Goal: Information Seeking & Learning: Learn about a topic

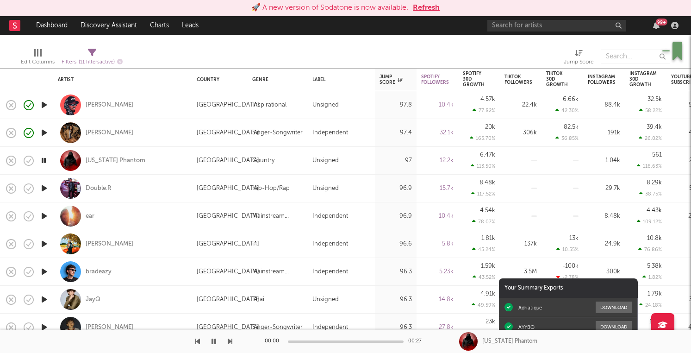
click at [44, 160] on icon "button" at bounding box center [43, 161] width 9 height 12
click at [44, 189] on icon "button" at bounding box center [44, 188] width 10 height 12
drag, startPoint x: 422, startPoint y: 7, endPoint x: 289, endPoint y: 185, distance: 222.9
click at [289, 186] on div "🚀 A new version of Sodatone is now available. Refresh Dashboard Discovery Assis…" at bounding box center [345, 176] width 691 height 353
click at [46, 220] on icon "button" at bounding box center [44, 216] width 10 height 12
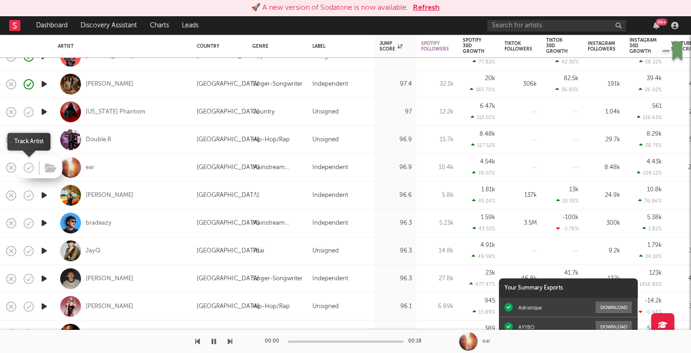
click at [29, 166] on icon "button" at bounding box center [28, 167] width 13 height 13
click at [48, 193] on icon "button" at bounding box center [44, 195] width 10 height 12
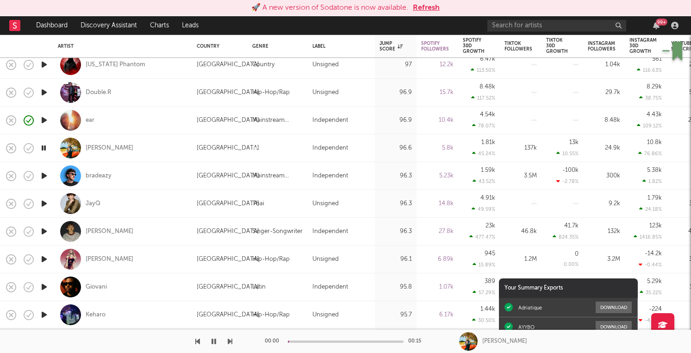
click at [44, 176] on icon "button" at bounding box center [44, 176] width 10 height 12
click at [154, 164] on div "bradeazy" at bounding box center [123, 175] width 130 height 27
select select "1w"
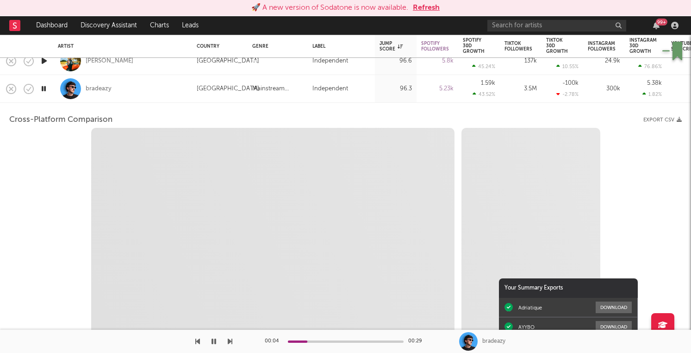
select select "6m"
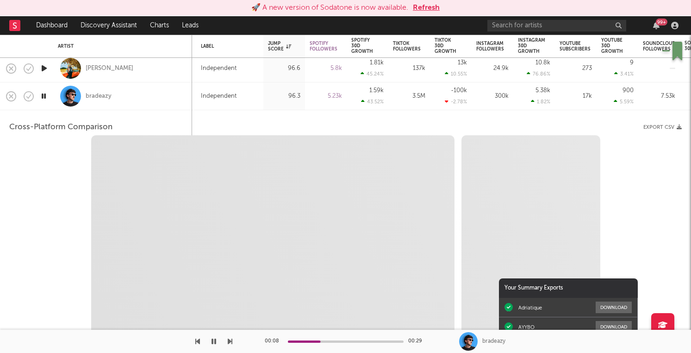
select select "1m"
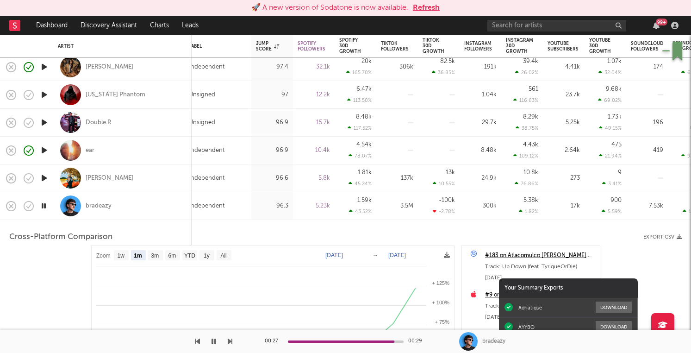
click at [234, 204] on div "Independent" at bounding box center [218, 206] width 58 height 11
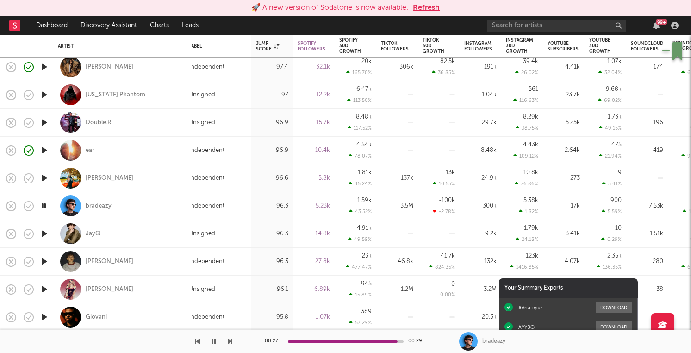
click at [234, 204] on div "Independent" at bounding box center [218, 206] width 58 height 11
select select "1m"
select select "6m"
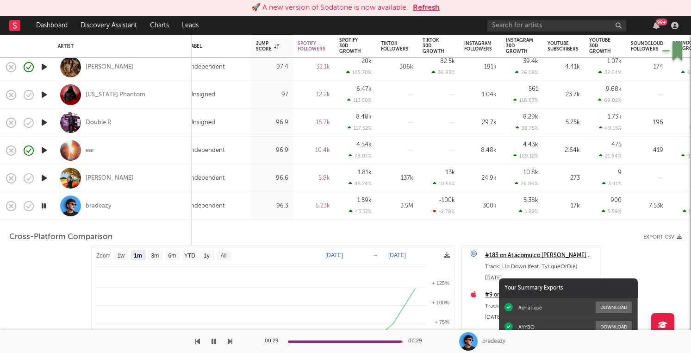
click at [234, 204] on div "Independent" at bounding box center [218, 206] width 58 height 11
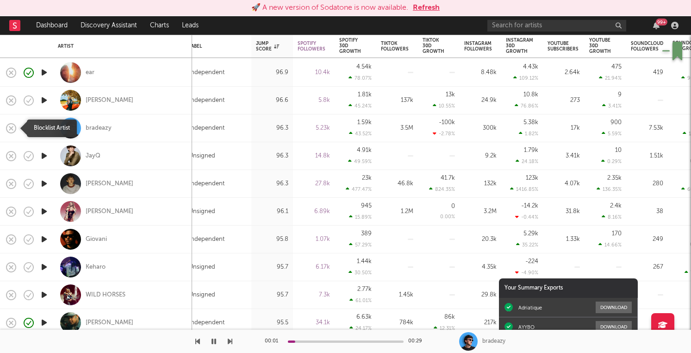
click at [13, 126] on icon "button" at bounding box center [11, 128] width 13 height 13
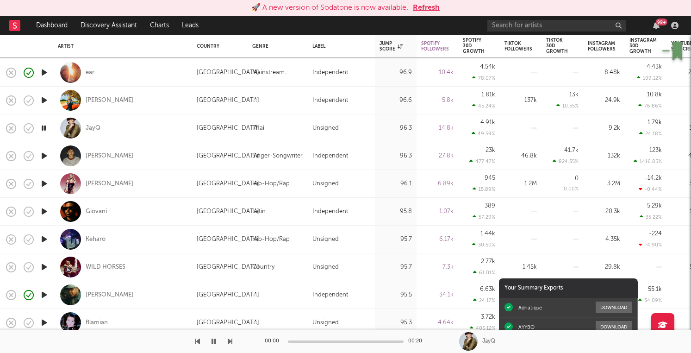
click at [44, 129] on icon "button" at bounding box center [43, 128] width 9 height 12
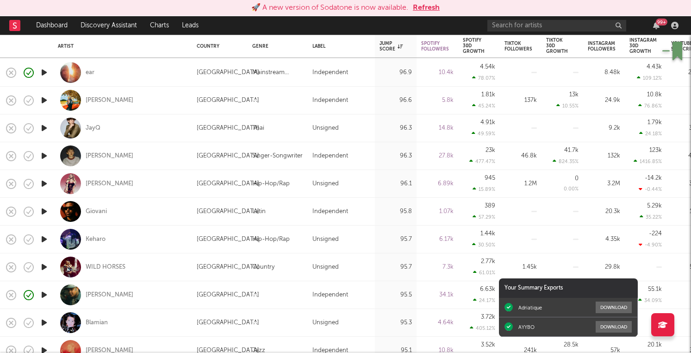
click at [44, 129] on icon "button" at bounding box center [44, 128] width 10 height 12
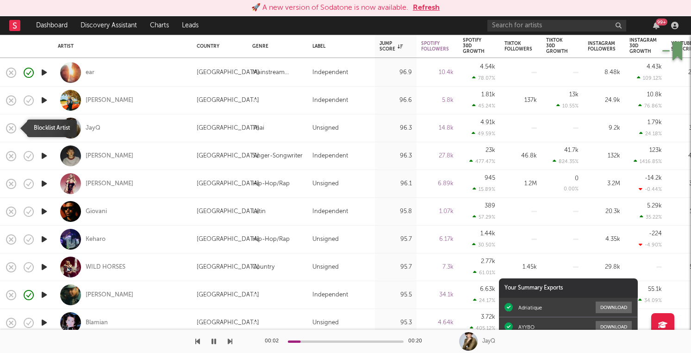
click at [12, 126] on icon "button" at bounding box center [11, 128] width 13 height 13
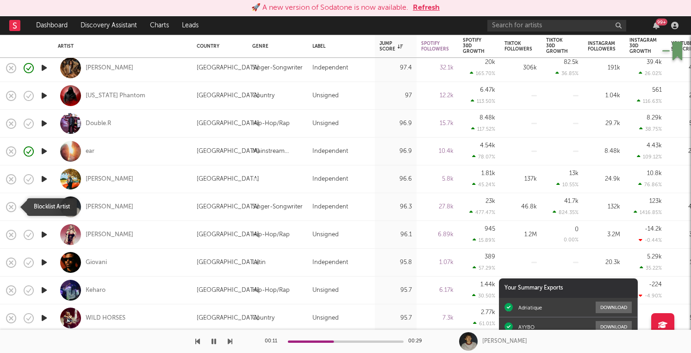
click at [13, 203] on icon "button" at bounding box center [11, 207] width 13 height 13
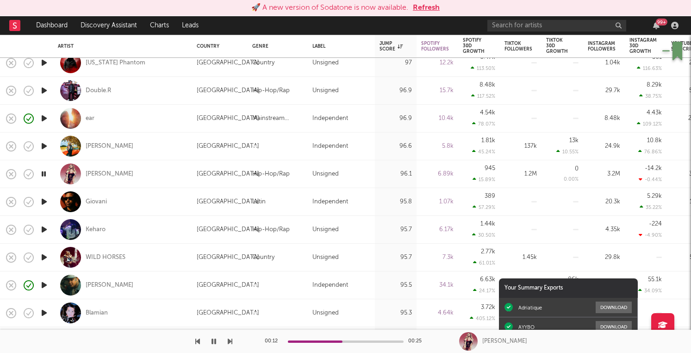
click at [46, 202] on icon "button" at bounding box center [44, 202] width 10 height 12
click at [13, 172] on rect "button" at bounding box center [11, 174] width 4 height 4
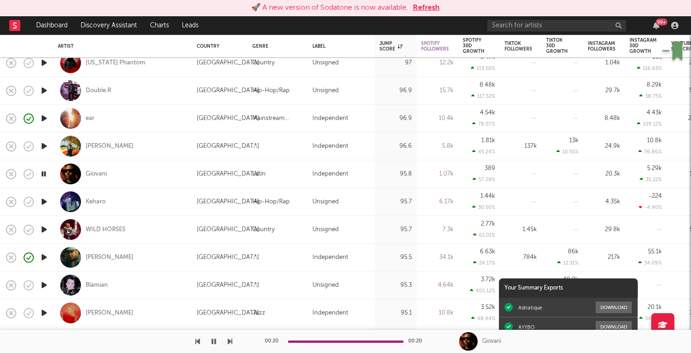
click at [44, 202] on icon "button" at bounding box center [44, 202] width 10 height 12
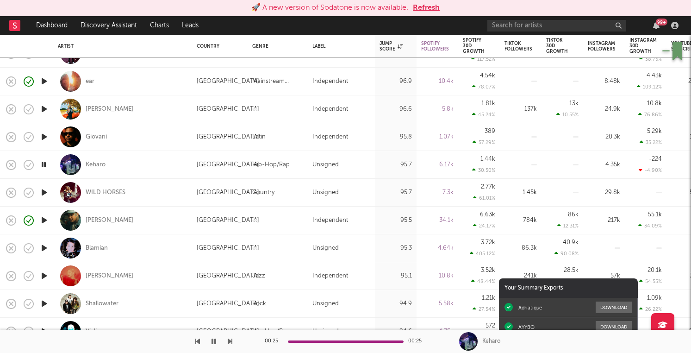
click at [47, 193] on icon "button" at bounding box center [44, 193] width 10 height 12
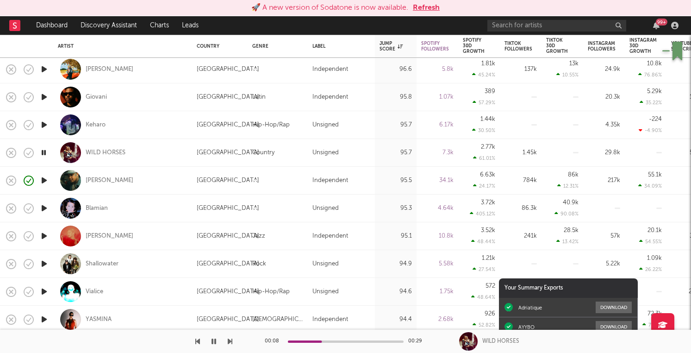
click at [352, 155] on div "Unsigned" at bounding box center [342, 152] width 58 height 11
select select "1w"
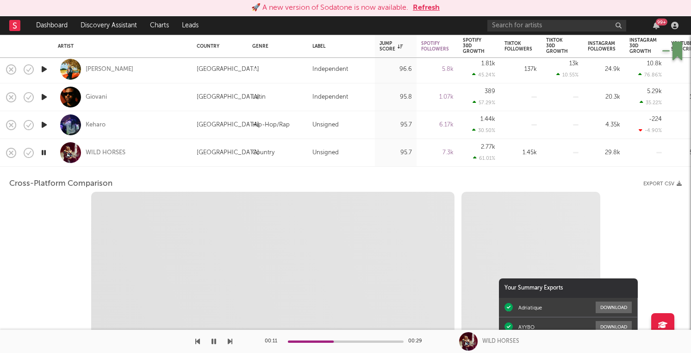
click at [426, 8] on button "Refresh" at bounding box center [426, 7] width 27 height 11
select select "6m"
